Goal: Task Accomplishment & Management: Use online tool/utility

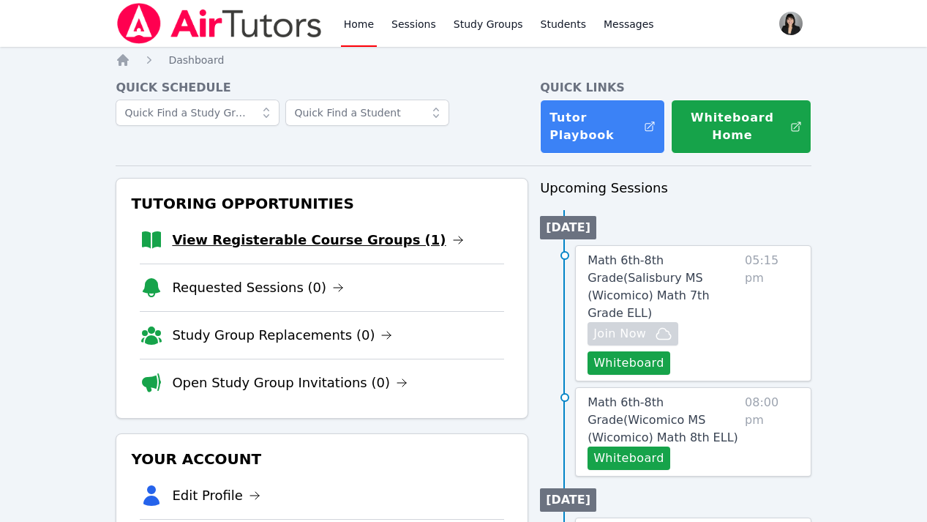
click at [297, 244] on link "View Registerable Course Groups (1)" at bounding box center [317, 240] width 291 height 20
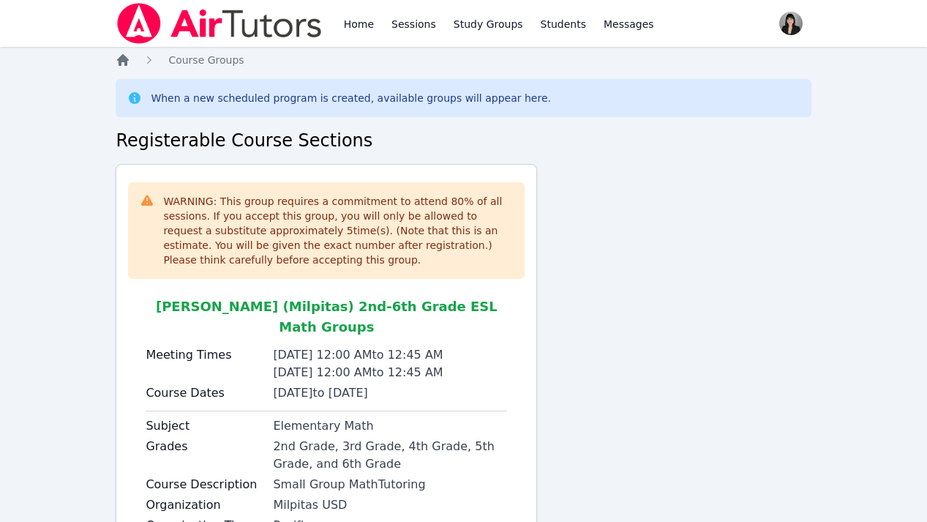
click at [124, 59] on icon "Breadcrumb" at bounding box center [123, 60] width 12 height 12
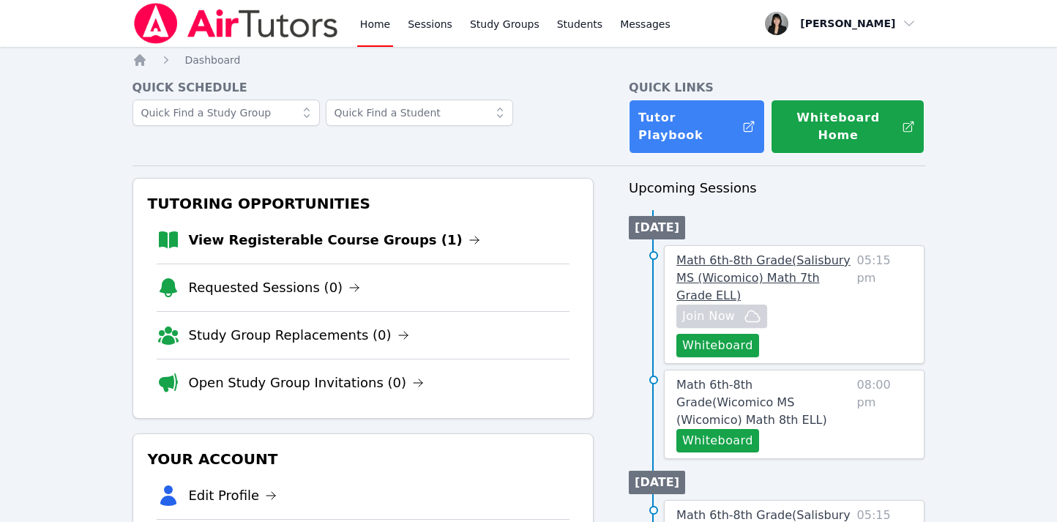
click at [724, 253] on span "Math 6th-8th Grade ( Salisbury MS (Wicomico) Math 7th Grade ELL )" at bounding box center [763, 277] width 174 height 49
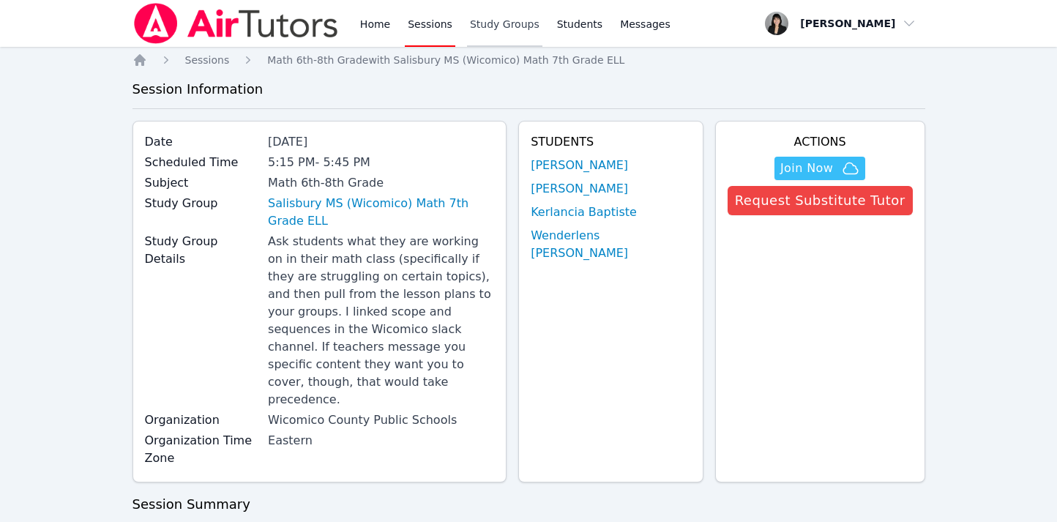
click at [486, 23] on link "Study Groups" at bounding box center [504, 23] width 75 height 47
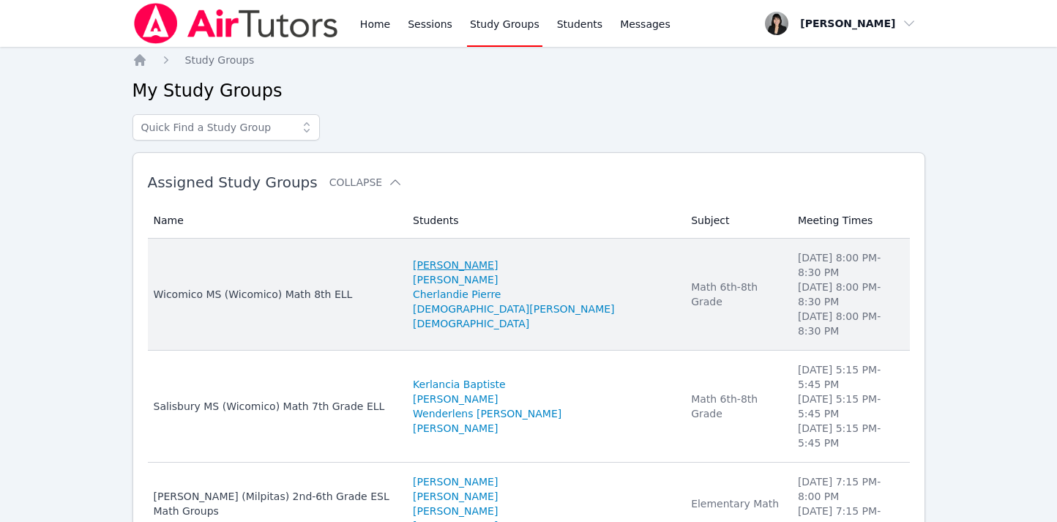
click at [487, 262] on link "Oliver Alcime" at bounding box center [455, 265] width 85 height 15
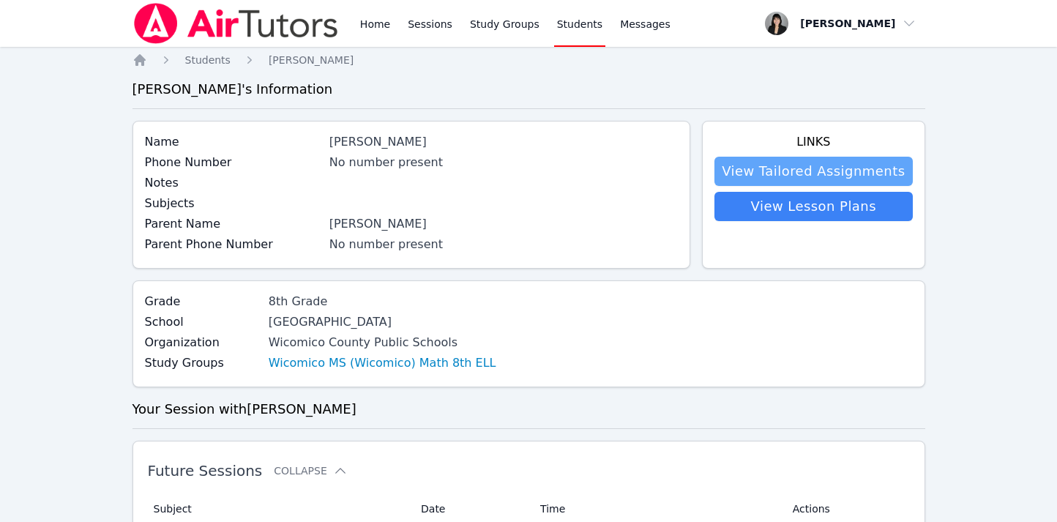
click at [839, 165] on link "View Tailored Assignments" at bounding box center [813, 171] width 198 height 29
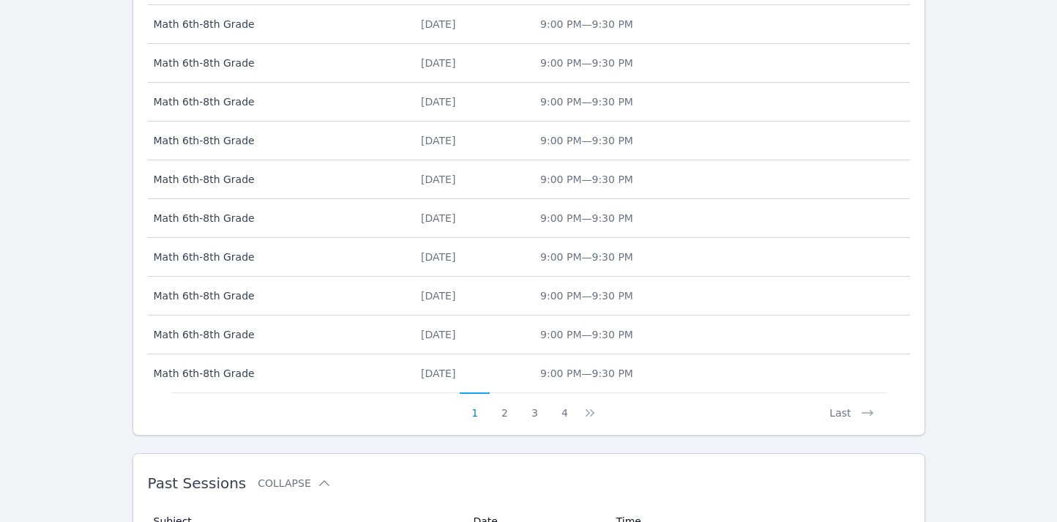
scroll to position [756, 0]
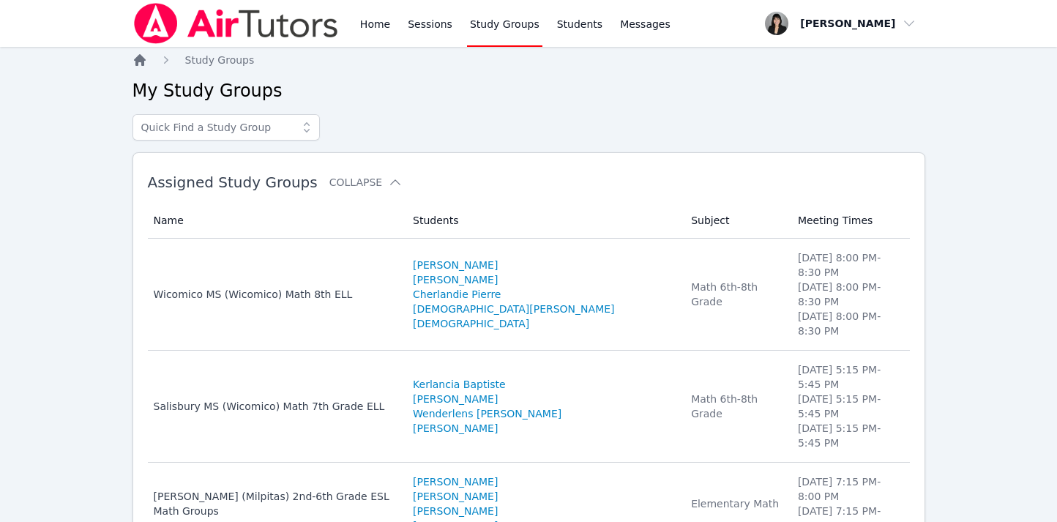
click at [142, 64] on icon "Breadcrumb" at bounding box center [140, 60] width 12 height 12
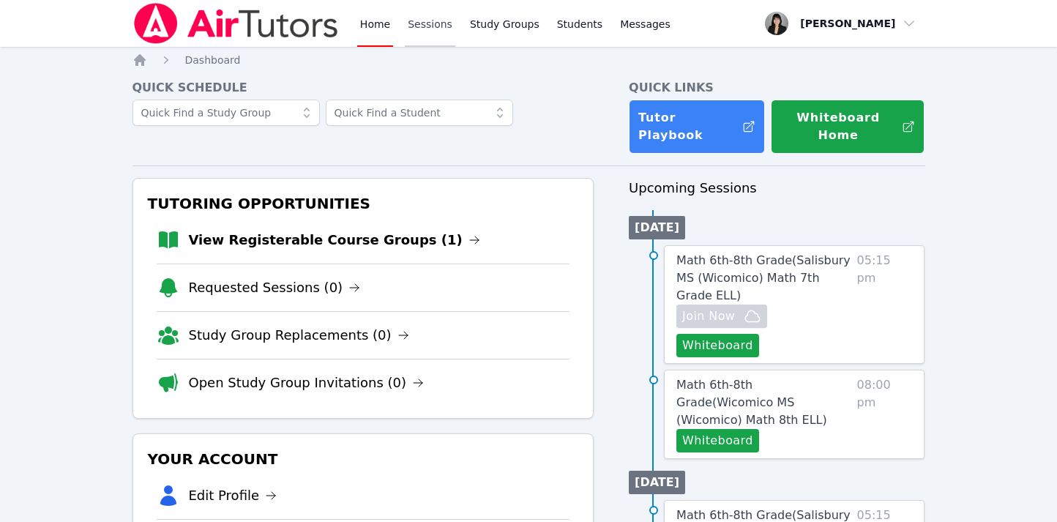
click at [435, 28] on link "Sessions" at bounding box center [430, 23] width 50 height 47
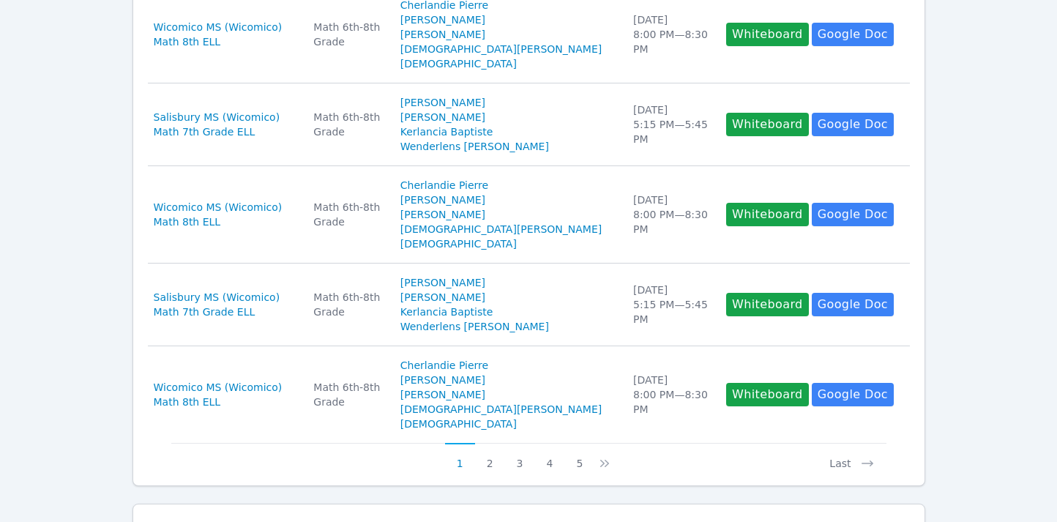
scroll to position [906, 0]
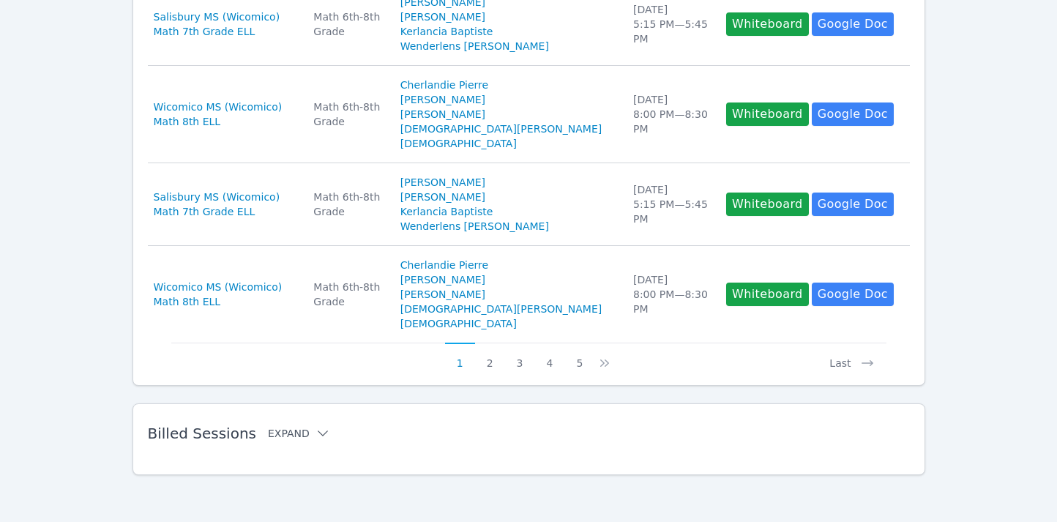
click at [294, 435] on button "Expand" at bounding box center [299, 433] width 62 height 15
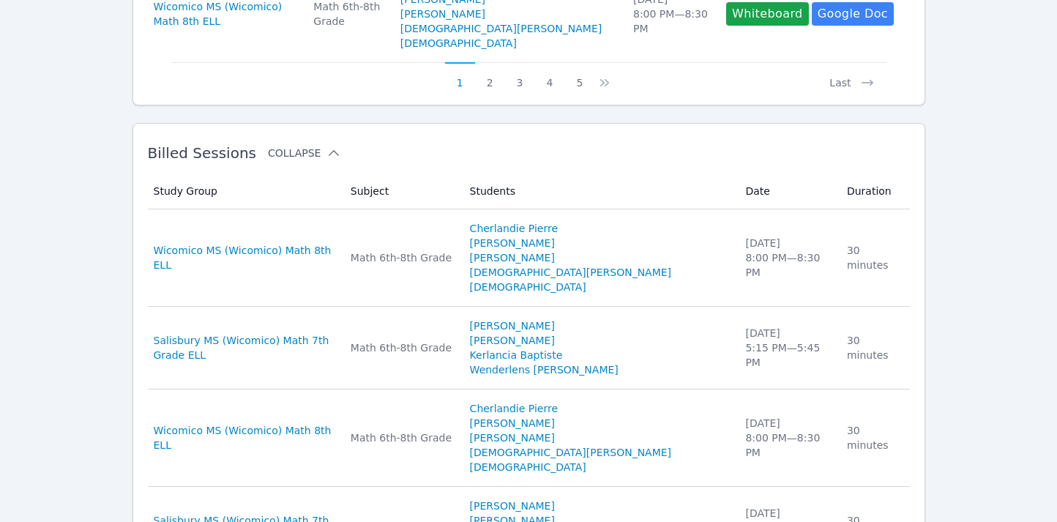
scroll to position [1246, 0]
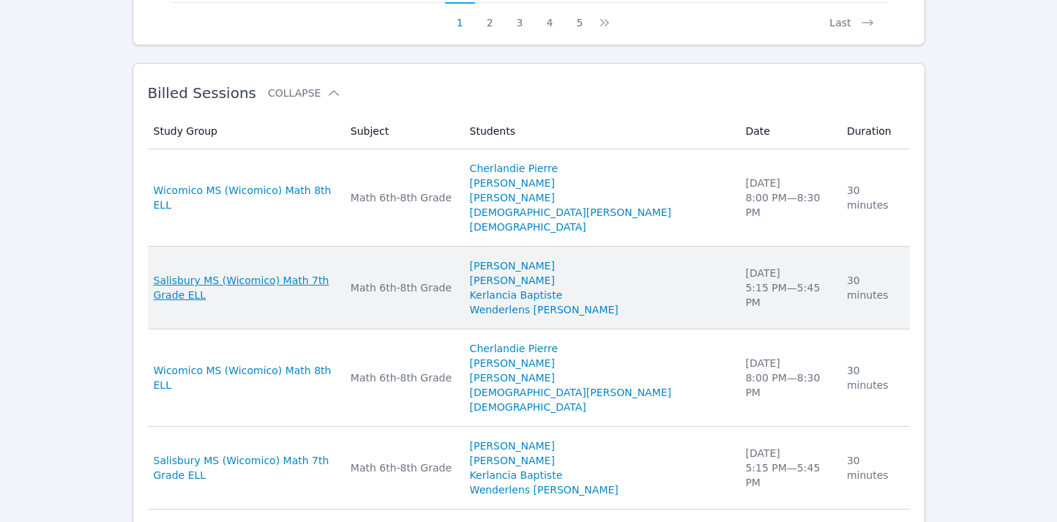
click at [320, 273] on span "Salisbury MS (Wicomico) Math 7th Grade ELL" at bounding box center [243, 287] width 179 height 29
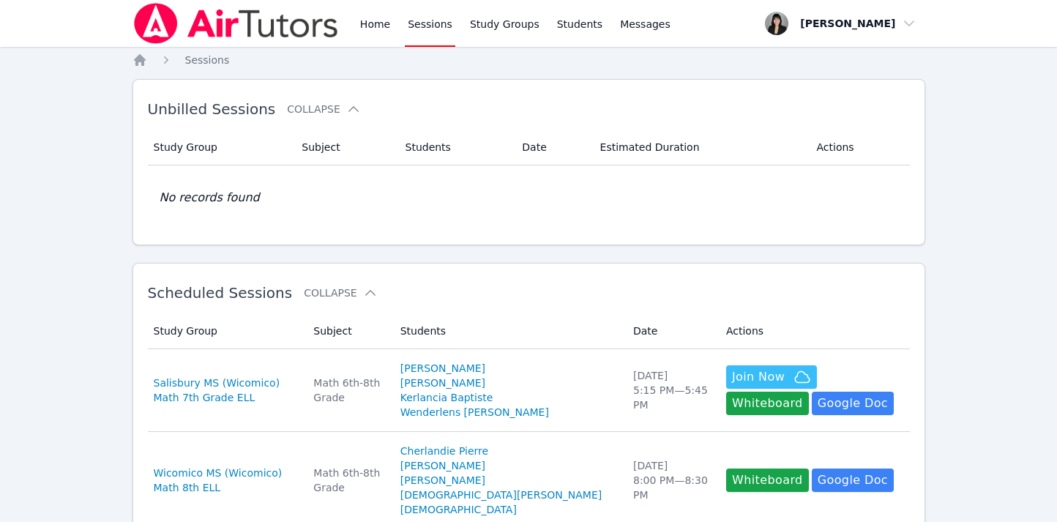
scroll to position [906, 0]
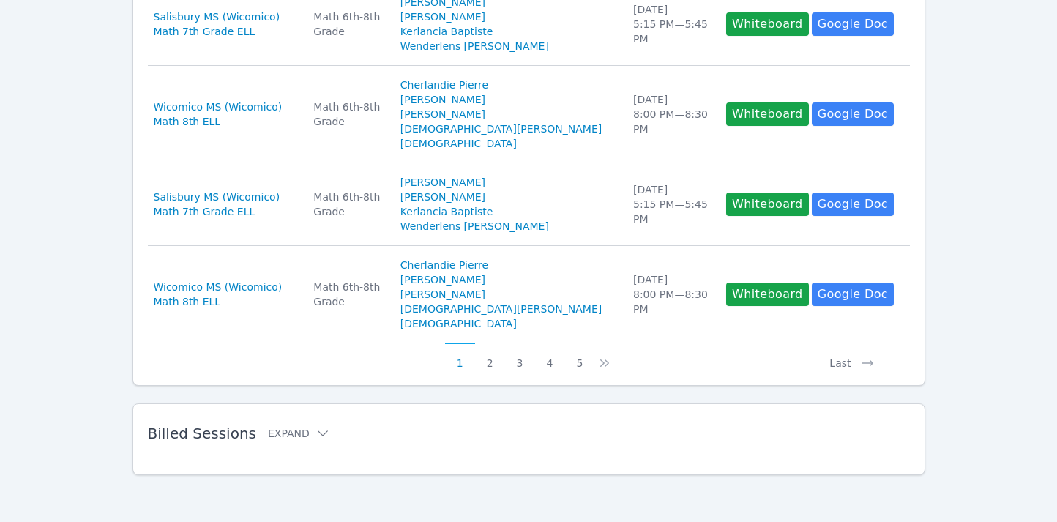
click at [273, 424] on h2 "Billed Sessions Expand" at bounding box center [505, 433] width 715 height 18
click at [277, 434] on button "Expand" at bounding box center [299, 433] width 62 height 15
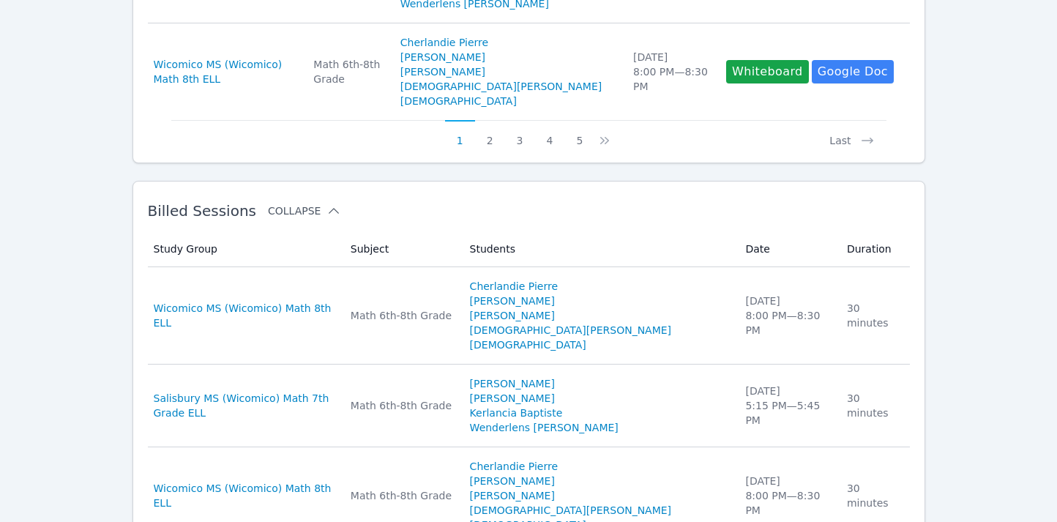
scroll to position [1177, 0]
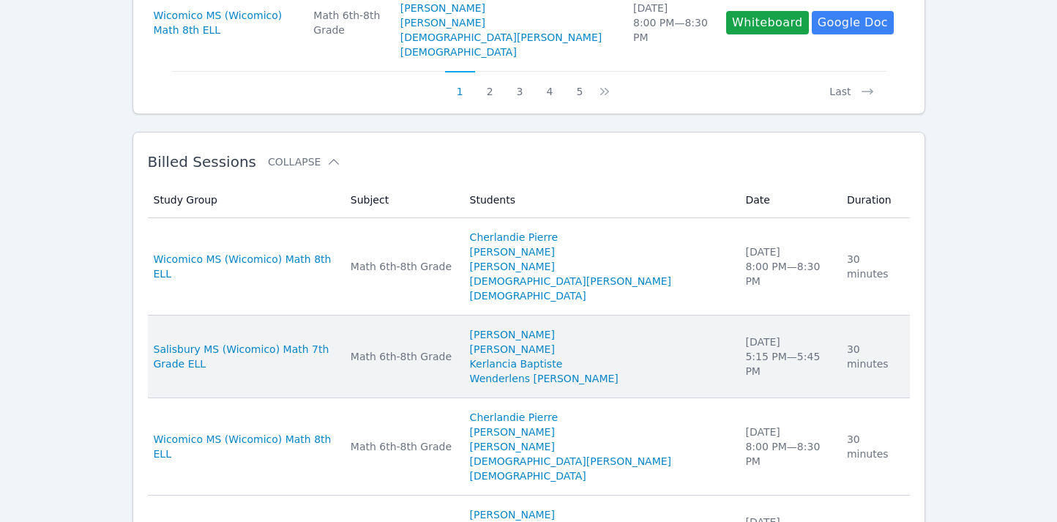
click at [870, 349] on td "Duration 30 minutes" at bounding box center [874, 356] width 72 height 83
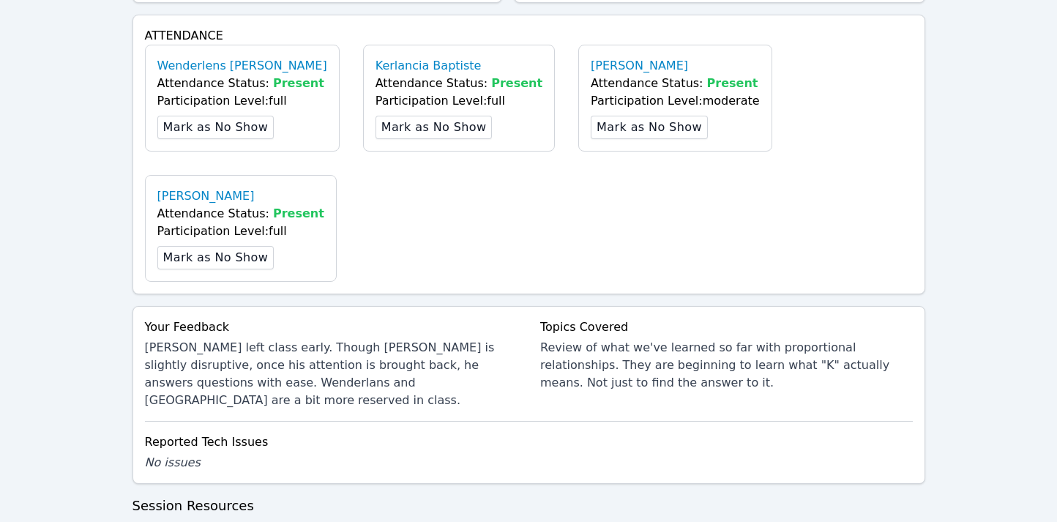
scroll to position [607, 0]
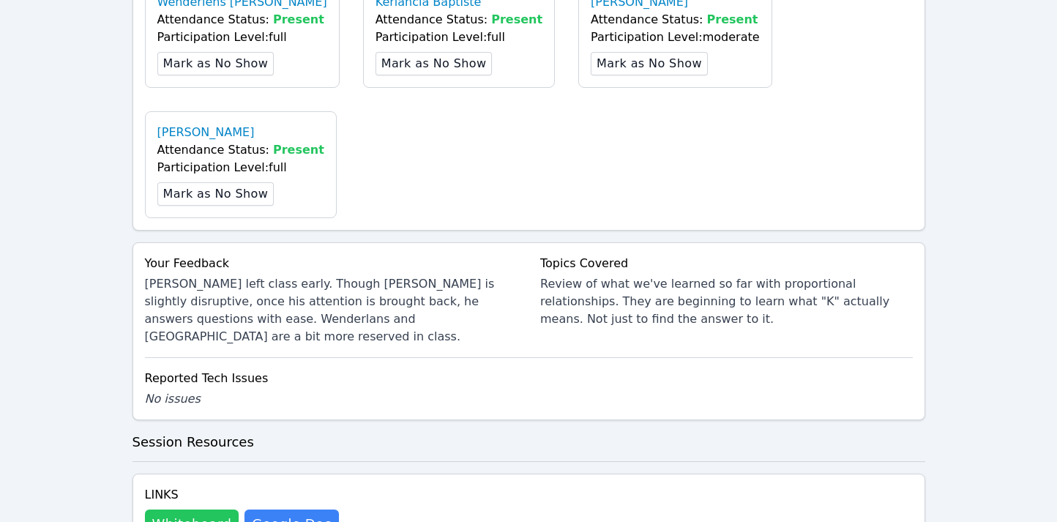
click at [182, 509] on button "Whiteboard" at bounding box center [192, 523] width 94 height 29
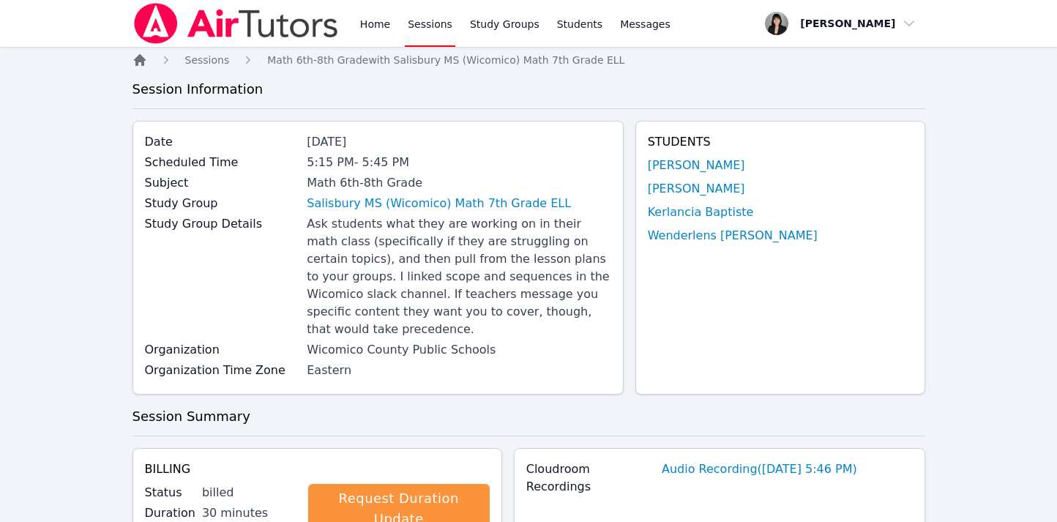
click at [133, 63] on icon "Breadcrumb" at bounding box center [139, 60] width 15 height 15
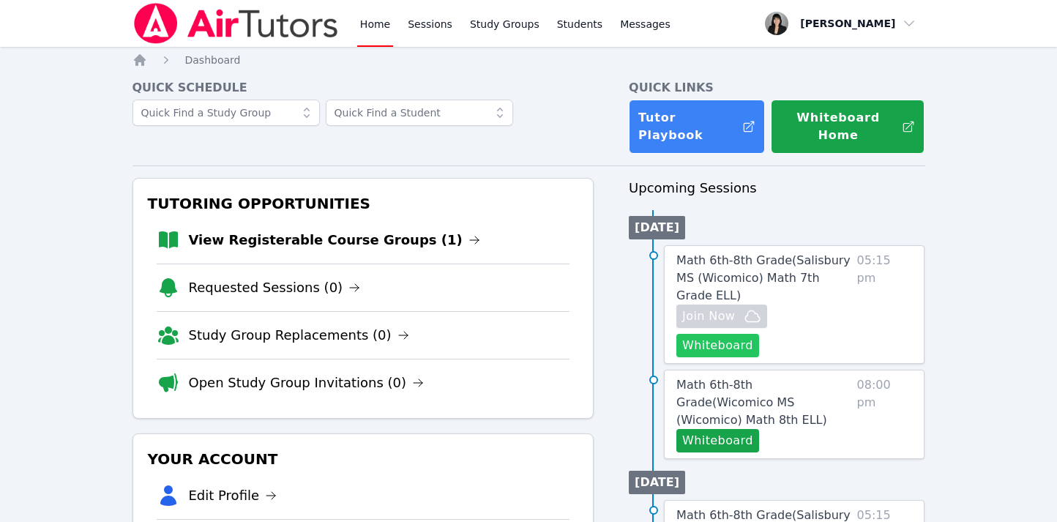
click at [759, 334] on button "Whiteboard" at bounding box center [717, 345] width 83 height 23
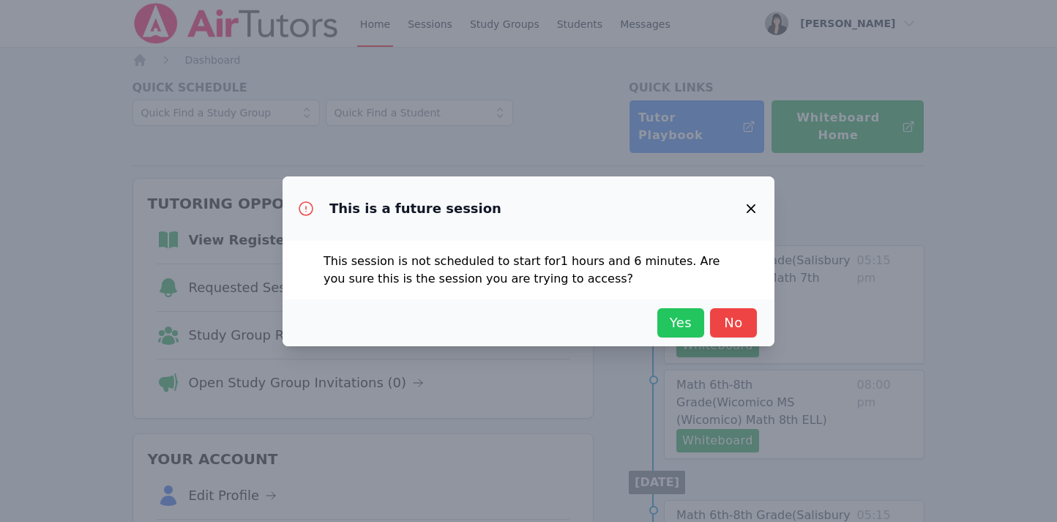
click at [683, 316] on span "Yes" at bounding box center [680, 322] width 32 height 20
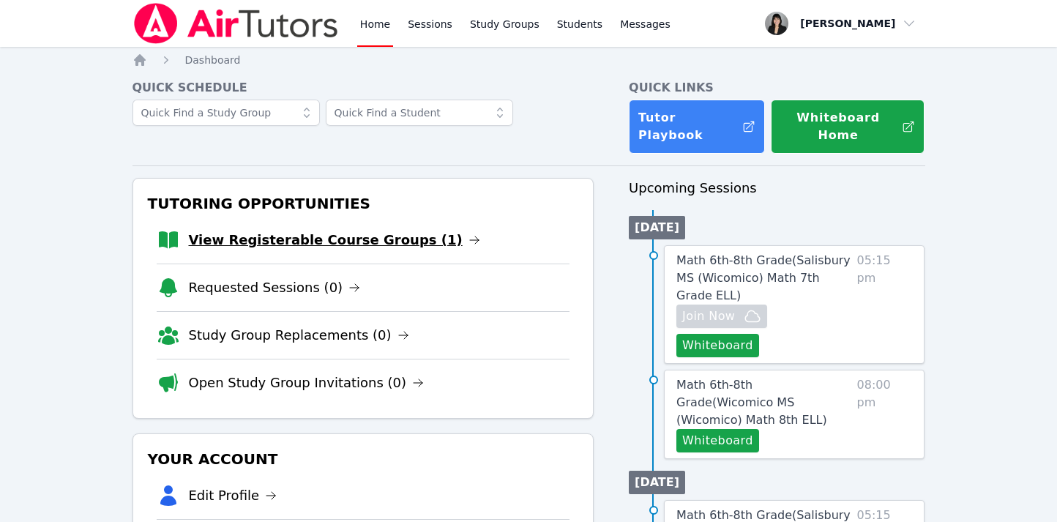
click at [320, 230] on link "View Registerable Course Groups (1)" at bounding box center [334, 240] width 291 height 20
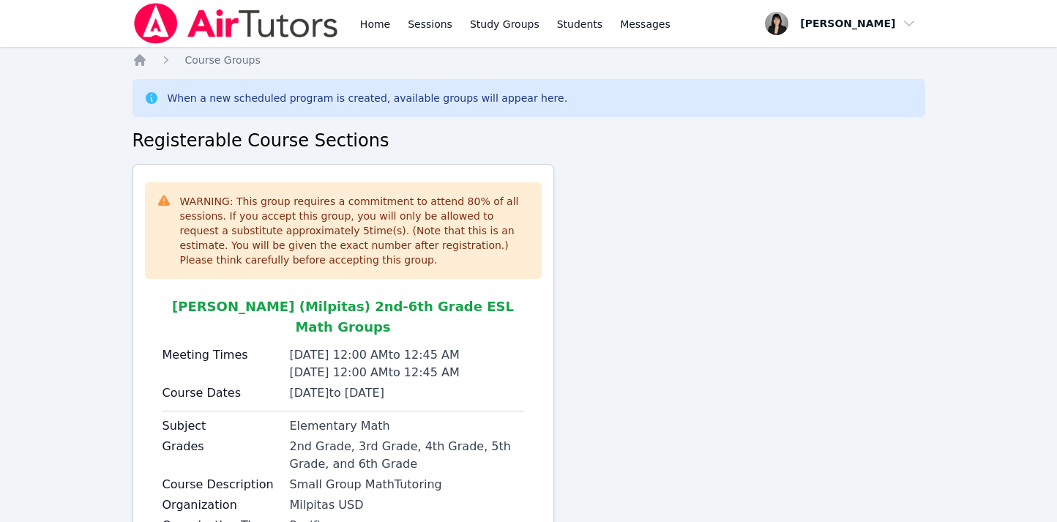
click at [143, 48] on div "Home Sessions Study Groups Students Messages Open user menu Kirsten Marino Open…" at bounding box center [528, 324] width 1057 height 649
click at [141, 59] on icon "Breadcrumb" at bounding box center [140, 60] width 12 height 12
